Goal: Task Accomplishment & Management: Manage account settings

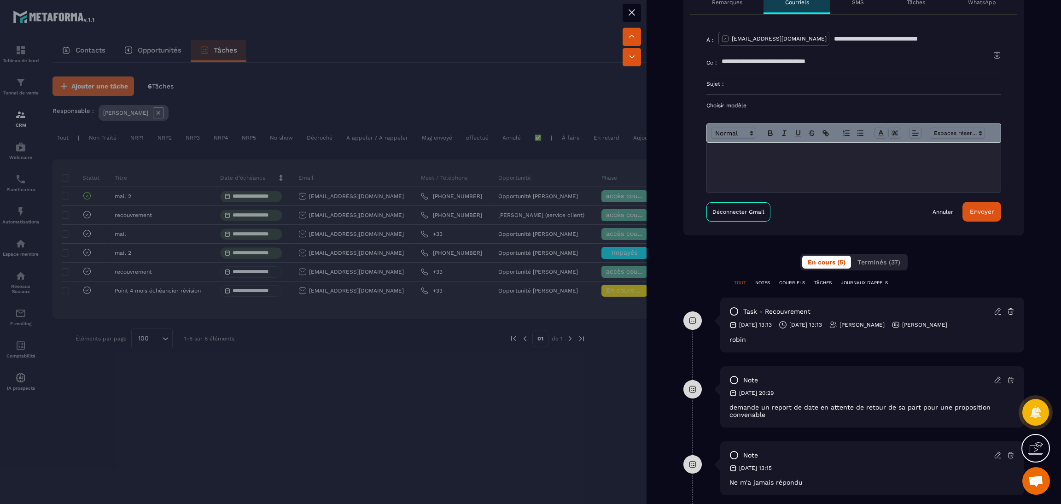
scroll to position [345, 0]
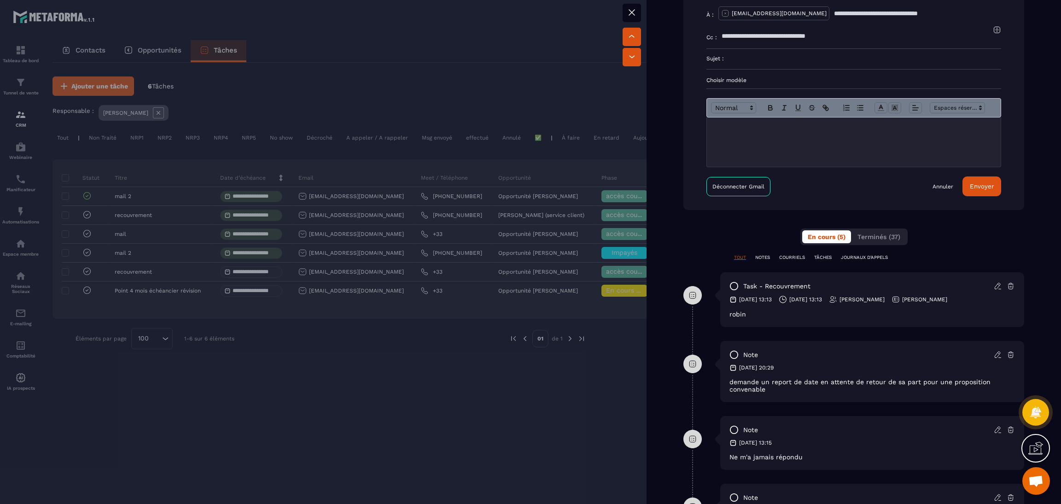
click at [519, 375] on div at bounding box center [530, 252] width 1061 height 504
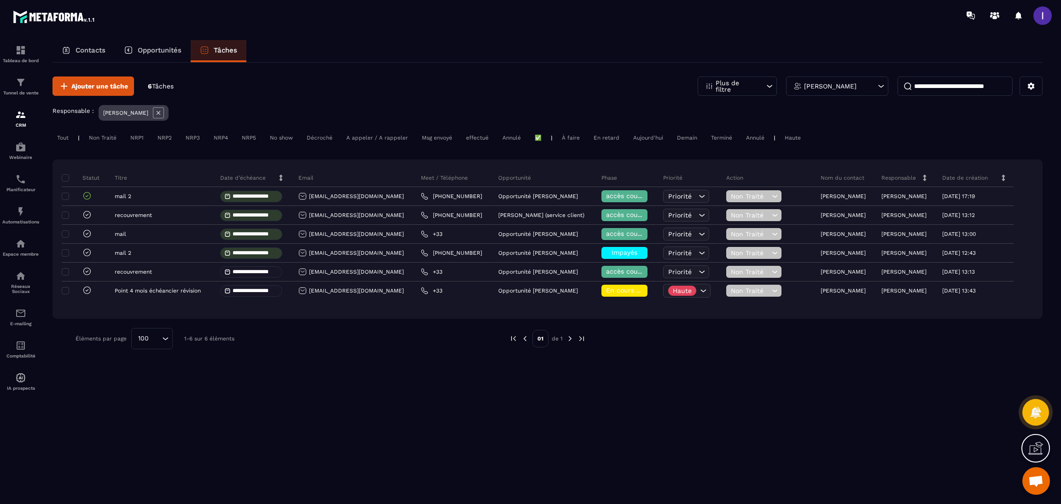
click at [742, 142] on div "Aujourd'hui" at bounding box center [756, 137] width 28 height 11
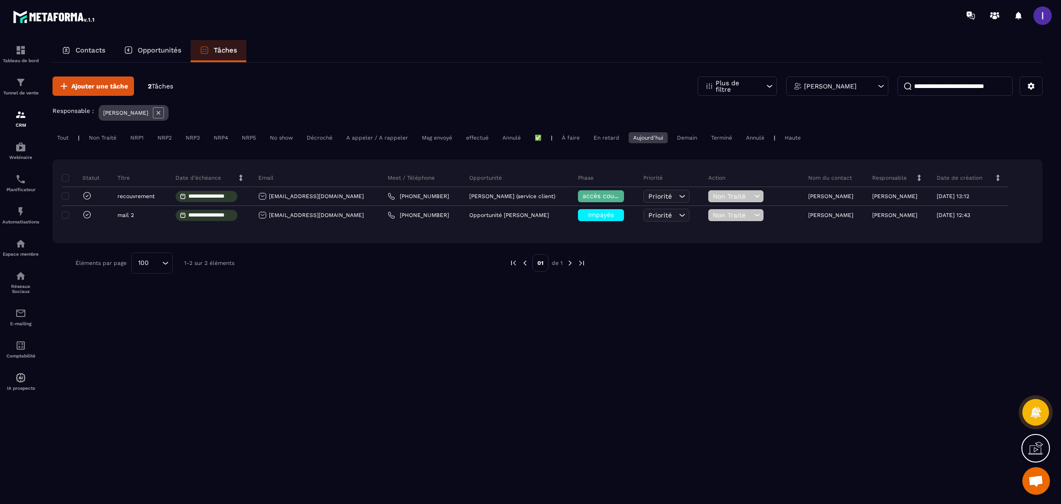
click at [159, 53] on p "Opportunités" at bounding box center [160, 50] width 44 height 8
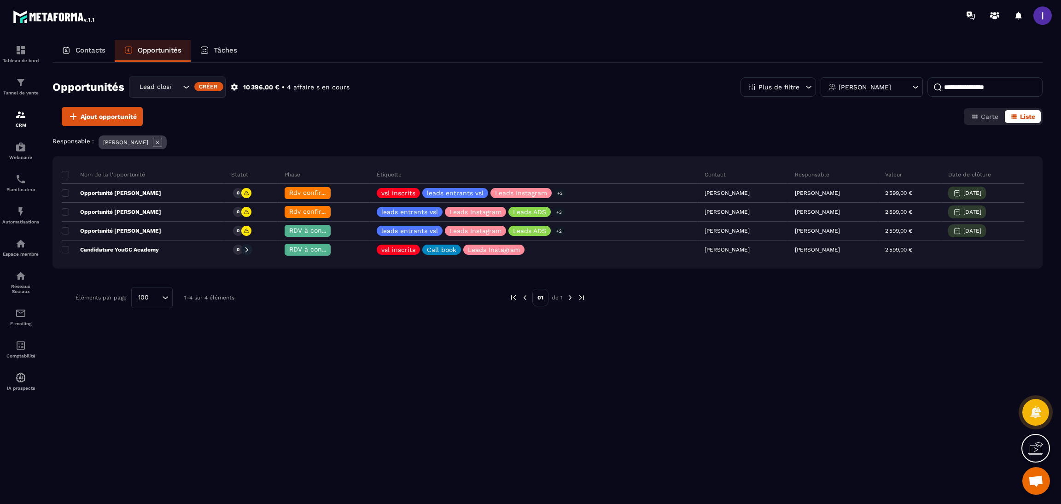
click at [165, 95] on div "Lead closing" at bounding box center [177, 86] width 97 height 21
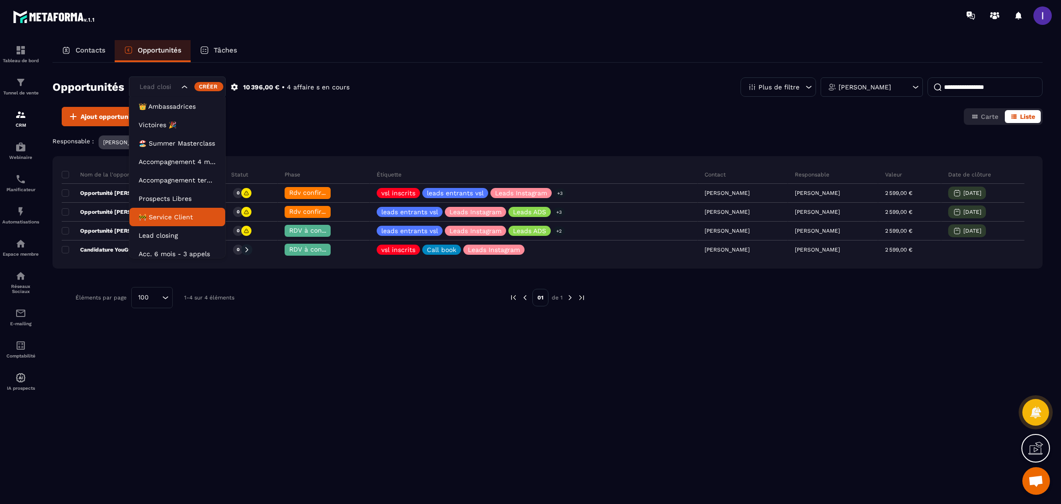
click at [150, 211] on li "🚧 Service Client" at bounding box center [177, 217] width 96 height 18
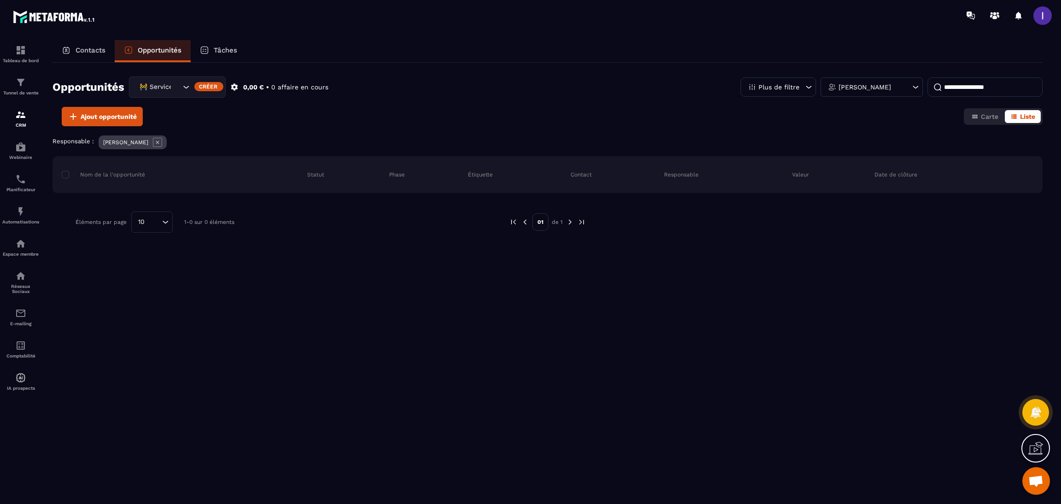
click at [153, 141] on icon at bounding box center [157, 142] width 9 height 9
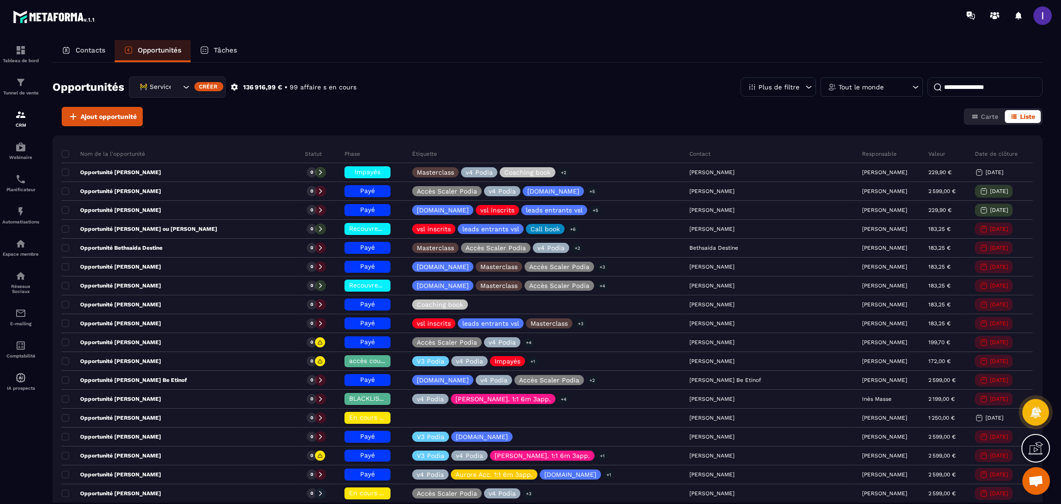
click at [894, 84] on div "Tout le monde" at bounding box center [872, 86] width 102 height 19
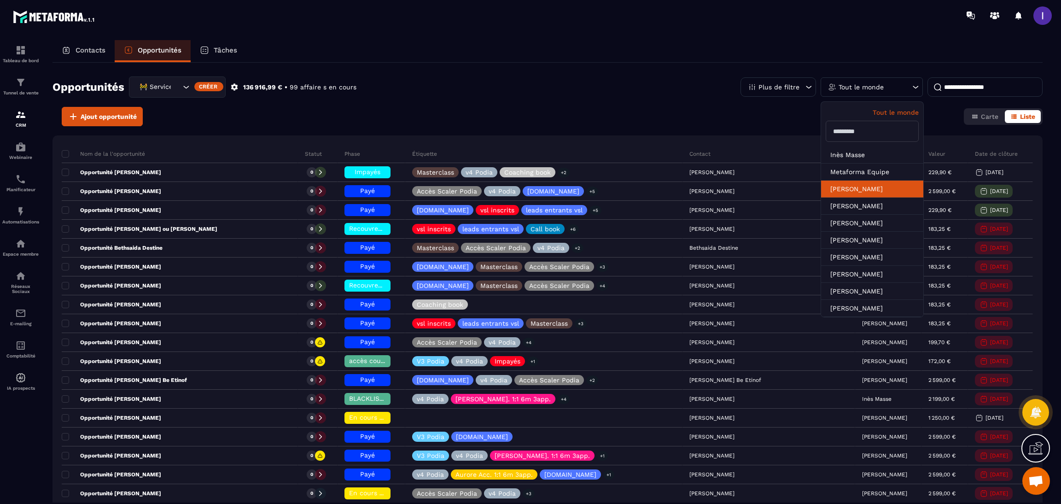
click at [877, 198] on li "[PERSON_NAME]" at bounding box center [872, 206] width 102 height 17
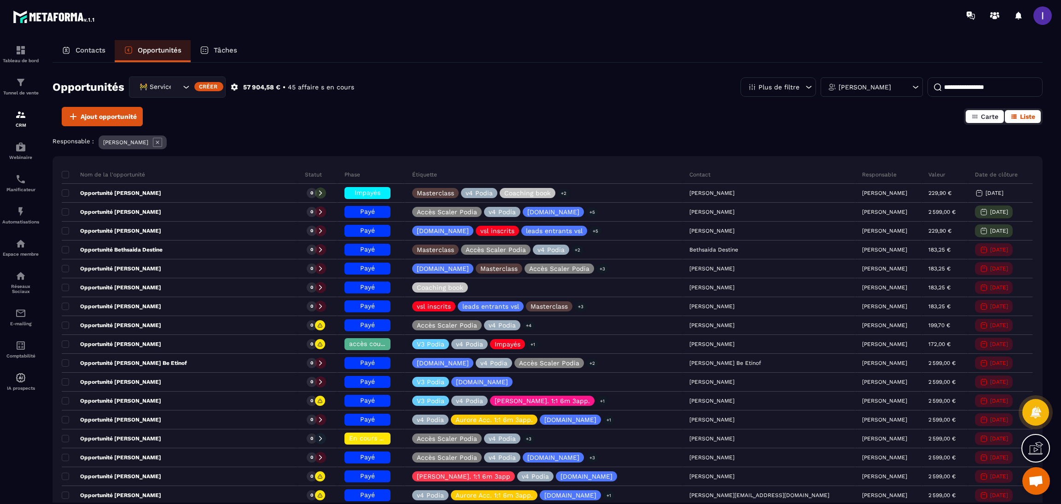
click at [985, 117] on span "Carte" at bounding box center [990, 116] width 18 height 7
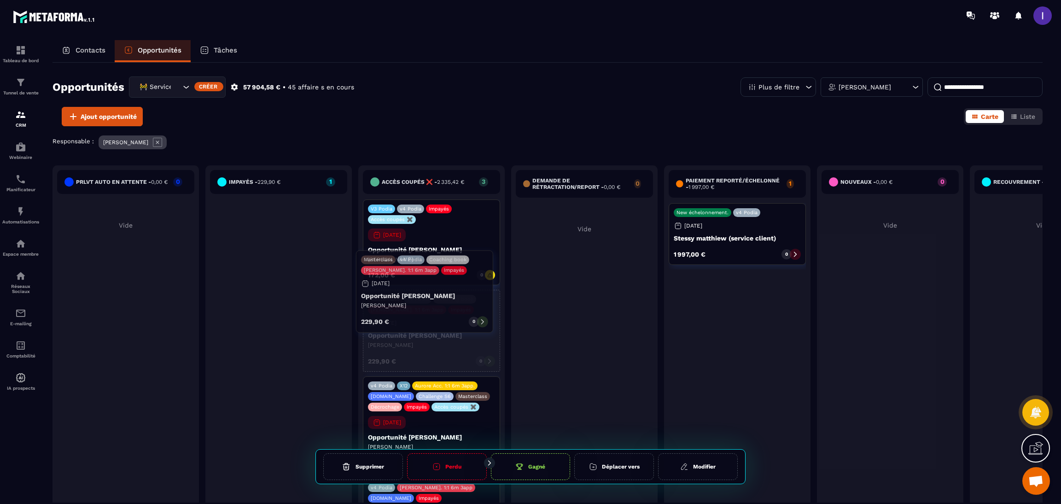
drag, startPoint x: 252, startPoint y: 244, endPoint x: 398, endPoint y: 295, distance: 154.7
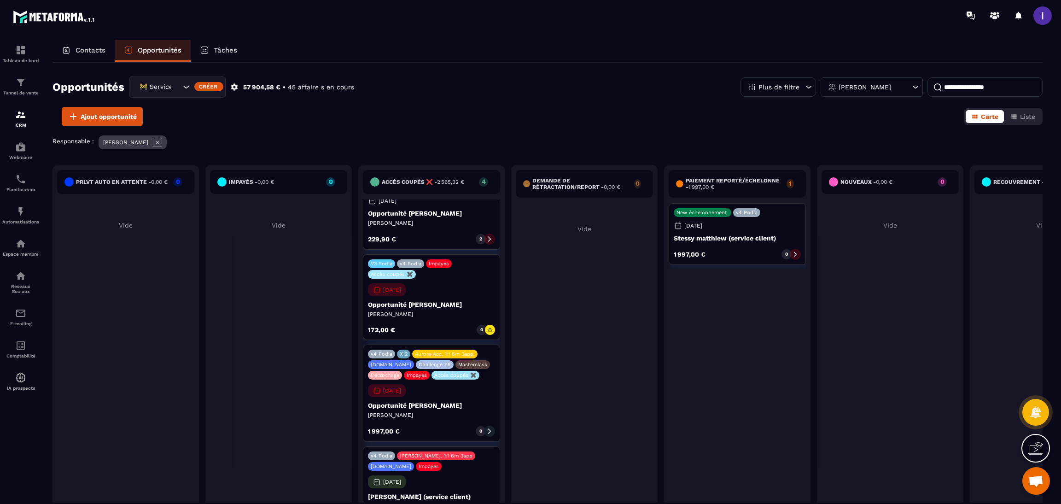
scroll to position [65, 0]
